Goal: Navigation & Orientation: Find specific page/section

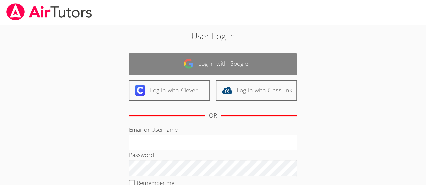
click at [215, 55] on link "Log in with Google" at bounding box center [213, 64] width 168 height 21
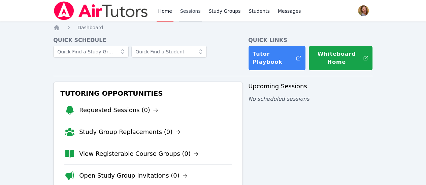
click at [185, 12] on link "Sessions" at bounding box center [190, 11] width 23 height 22
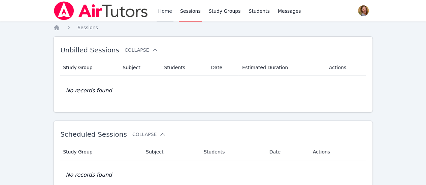
click at [160, 9] on link "Home" at bounding box center [164, 11] width 16 height 22
